Goal: Transaction & Acquisition: Book appointment/travel/reservation

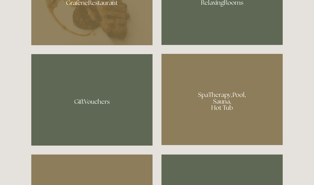
scroll to position [360, 0]
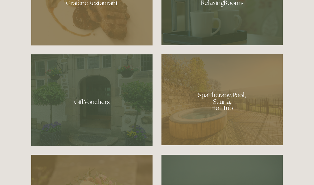
click at [250, 124] on div at bounding box center [222, 99] width 121 height 91
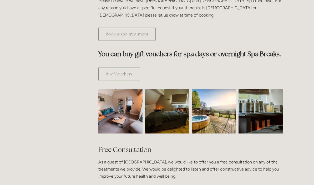
scroll to position [289, 0]
click at [268, 99] on img at bounding box center [261, 111] width 66 height 44
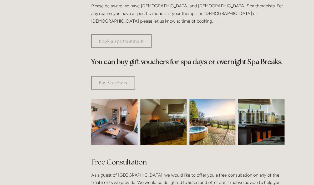
scroll to position [284, 0]
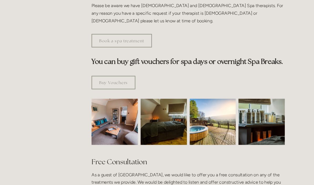
click at [209, 111] on img at bounding box center [214, 116] width 44 height 44
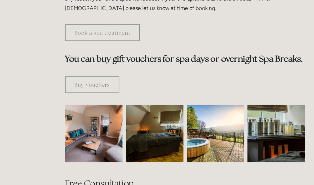
click at [134, 91] on img at bounding box center [167, 110] width 66 height 44
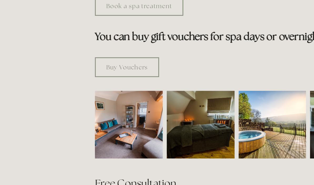
click at [96, 88] on img at bounding box center [120, 110] width 66 height 44
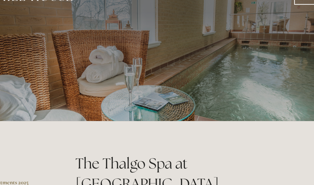
scroll to position [0, 0]
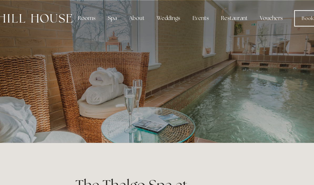
click at [185, 14] on div "Events" at bounding box center [195, 14] width 21 height 11
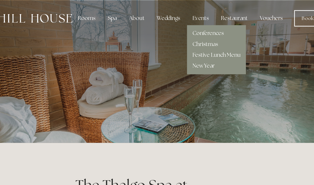
click at [189, 34] on link "Christmas" at bounding box center [199, 34] width 20 height 6
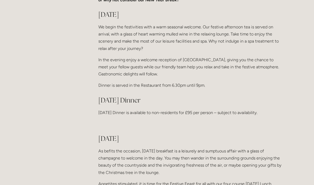
scroll to position [317, 0]
